Goal: Communication & Community: Answer question/provide support

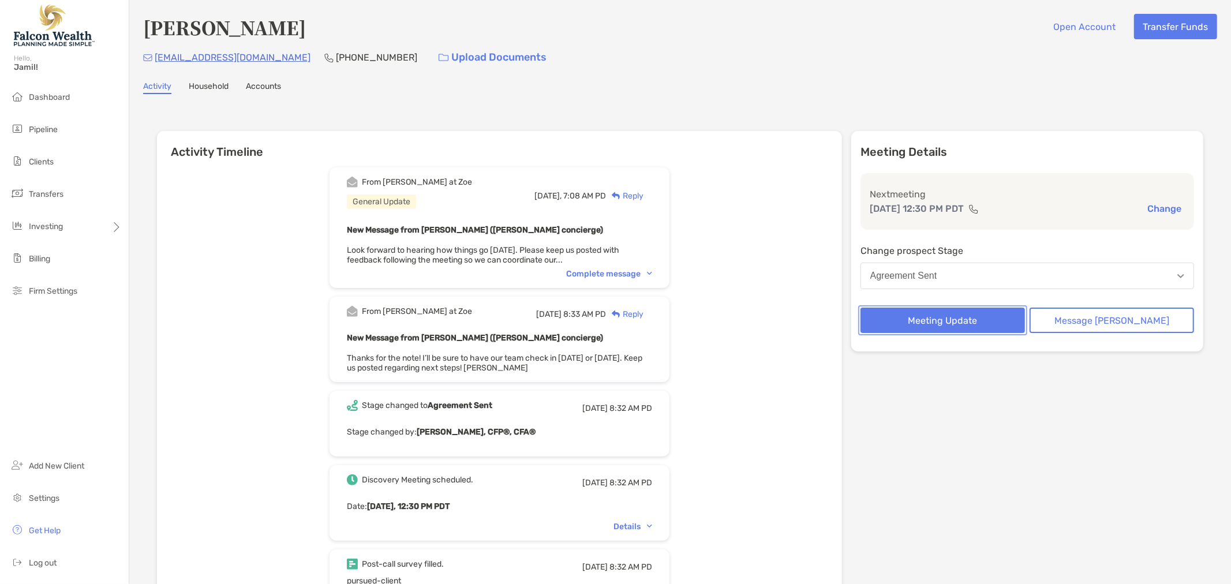
click at [952, 308] on button "Meeting Update" at bounding box center [942, 320] width 164 height 25
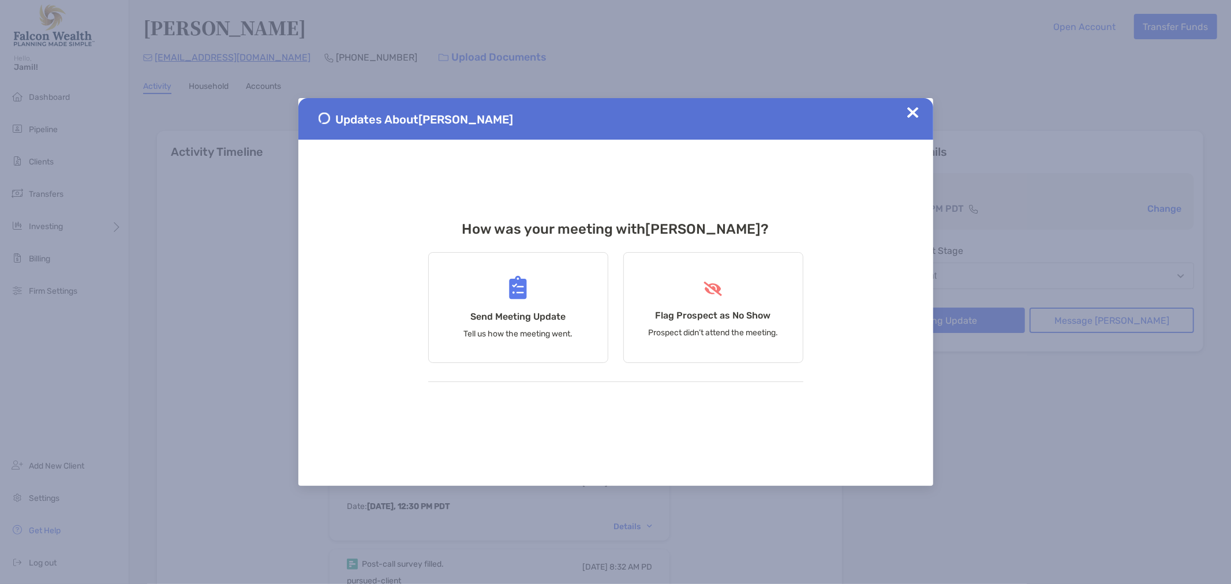
click at [903, 110] on div "Updates About [PERSON_NAME]" at bounding box center [615, 119] width 635 height 42
click at [910, 111] on img at bounding box center [913, 113] width 12 height 12
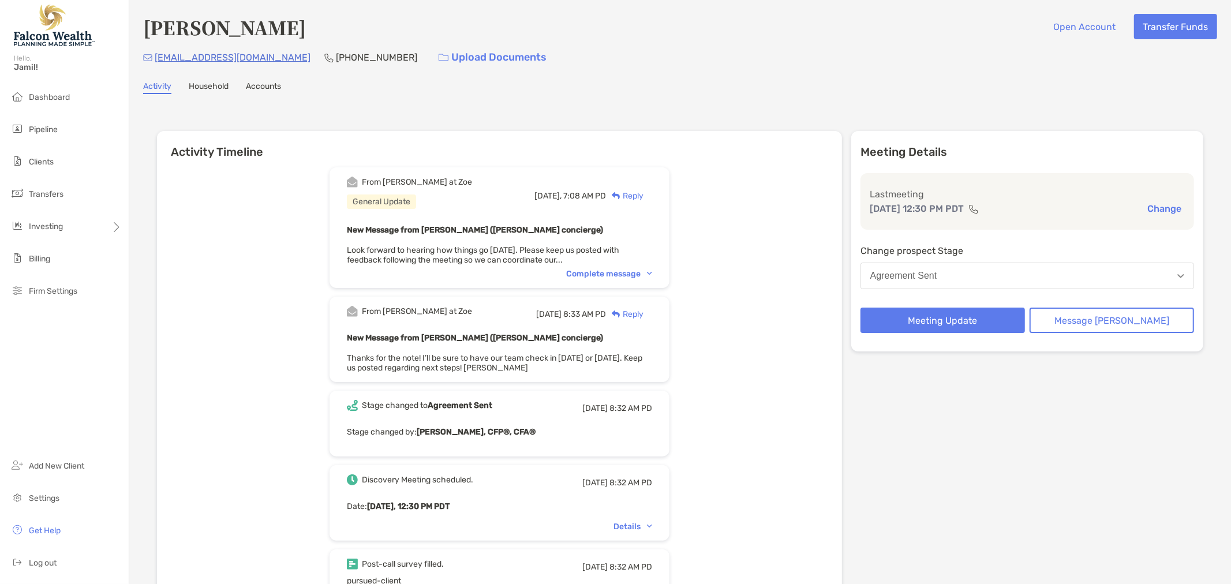
drag, startPoint x: 1120, startPoint y: 338, endPoint x: 1116, endPoint y: 327, distance: 11.4
click at [1119, 337] on div "Meeting Details Last meeting [DATE] 12:30 PM PDT Change Change prospect Stage A…" at bounding box center [1027, 241] width 352 height 220
click at [1115, 324] on button "Message [PERSON_NAME]" at bounding box center [1111, 320] width 164 height 25
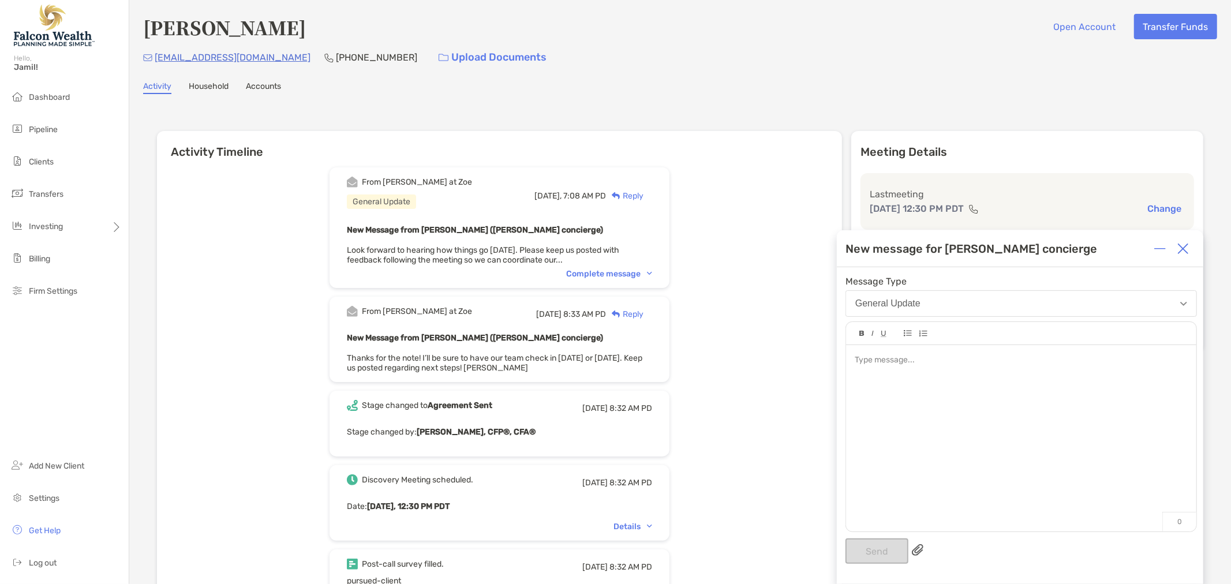
click at [908, 392] on div at bounding box center [1021, 432] width 350 height 175
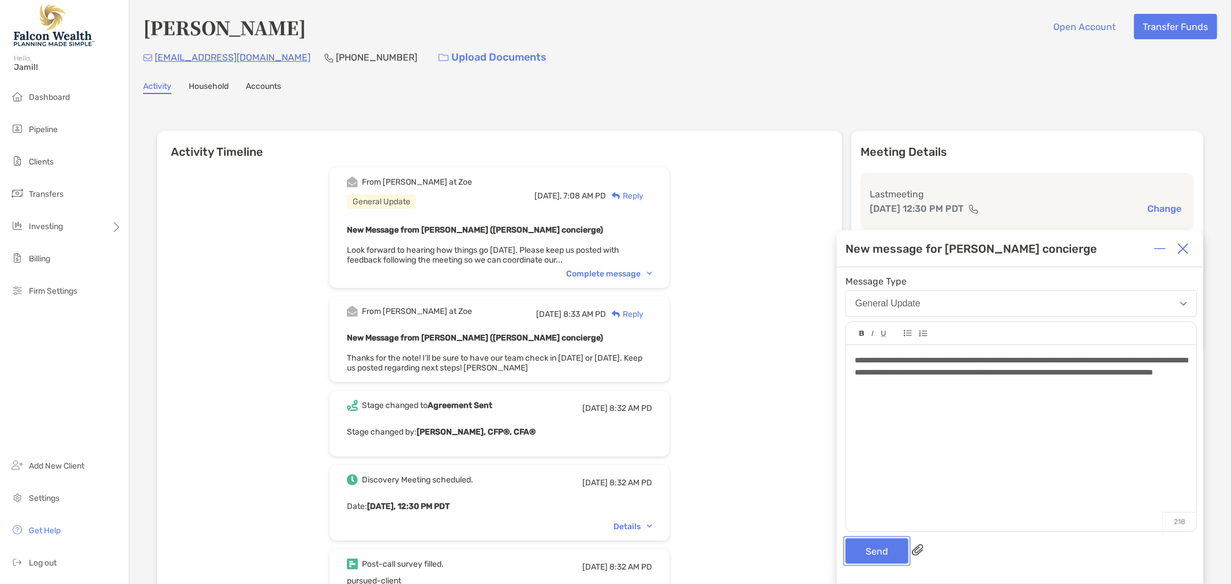
click at [891, 554] on button "Send" at bounding box center [876, 550] width 63 height 25
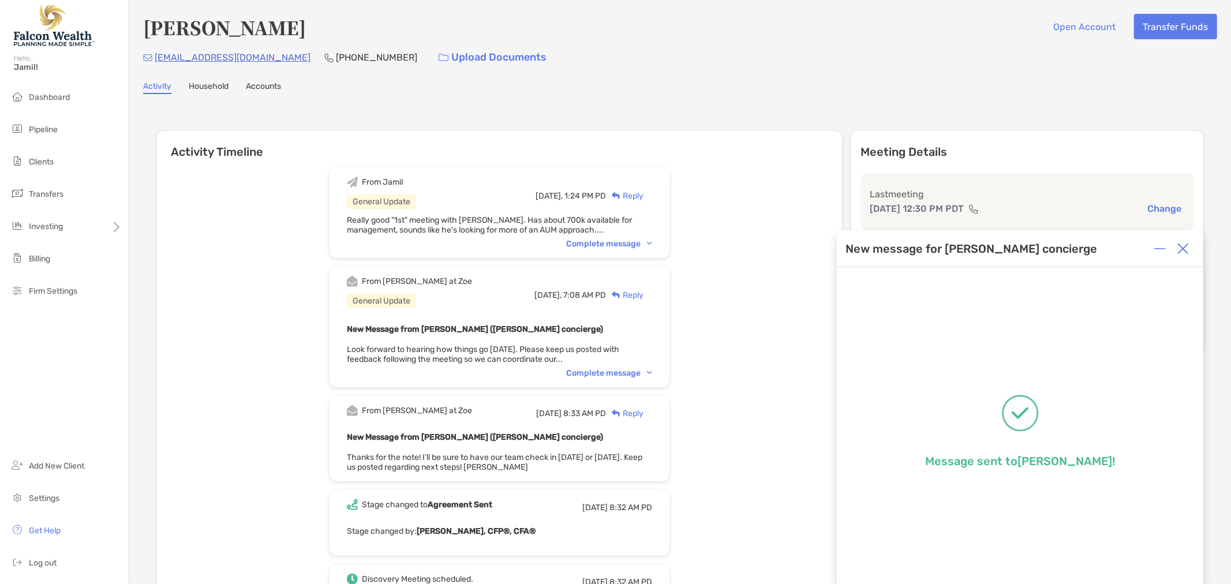
click at [1180, 254] on img at bounding box center [1183, 249] width 12 height 12
